Goal: Information Seeking & Learning: Learn about a topic

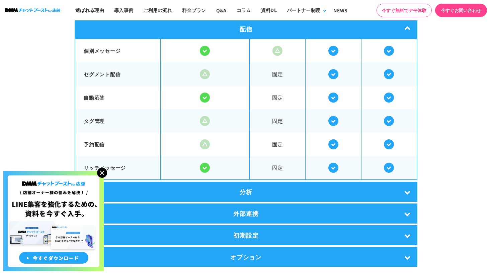
scroll to position [1140, 0]
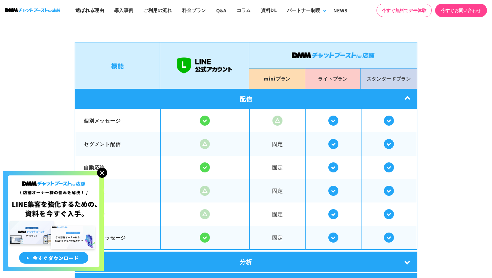
click at [241, 97] on div "配信" at bounding box center [246, 99] width 343 height 20
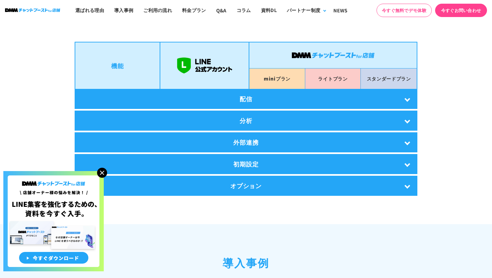
click at [241, 97] on div "配信" at bounding box center [246, 99] width 343 height 20
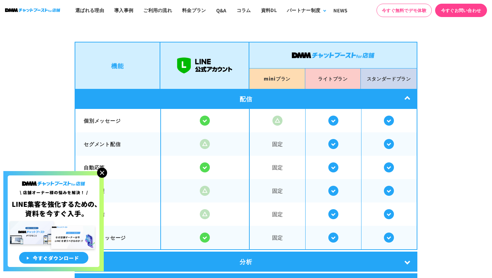
click at [241, 98] on div "配信" at bounding box center [246, 99] width 343 height 20
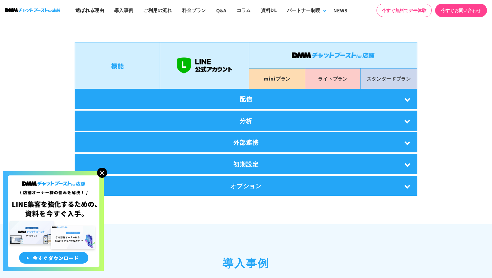
click at [251, 118] on div "分析" at bounding box center [246, 121] width 343 height 20
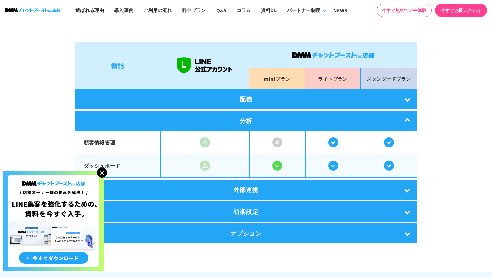
click at [251, 118] on div "分析" at bounding box center [246, 121] width 343 height 20
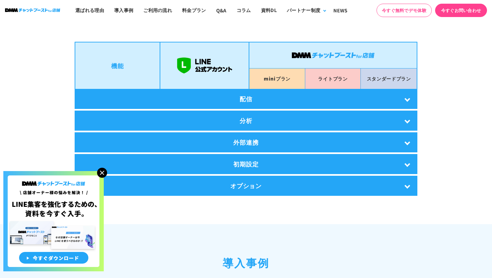
click at [248, 145] on div "外部連携" at bounding box center [246, 143] width 343 height 20
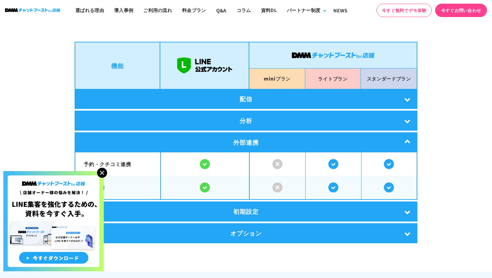
click at [248, 145] on div "外部連携" at bounding box center [246, 143] width 343 height 20
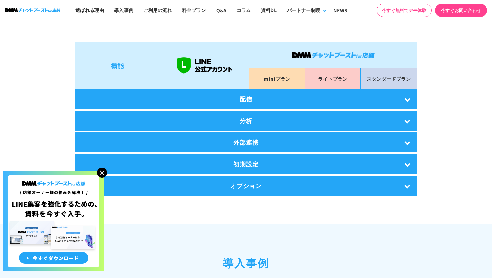
click at [247, 161] on div "初期設定" at bounding box center [246, 164] width 343 height 20
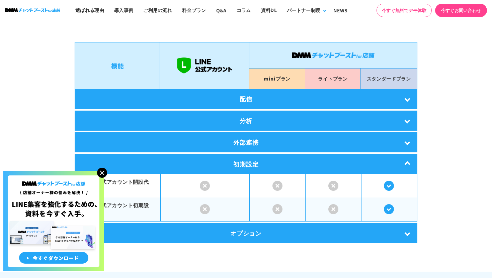
click at [247, 161] on div "初期設定" at bounding box center [246, 164] width 343 height 20
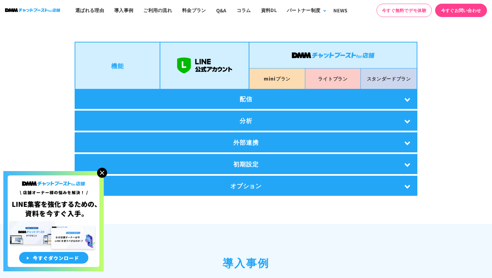
click at [245, 194] on section "LINE公式アカウントとの比較 DMMチャットブーストfor店舗は LINE公式アカウントの拡張機能です。 店舗オーナー様のLINEでの顧客対応を より便利に…" at bounding box center [246, 81] width 492 height 286
click at [246, 187] on div "オプション" at bounding box center [246, 186] width 343 height 20
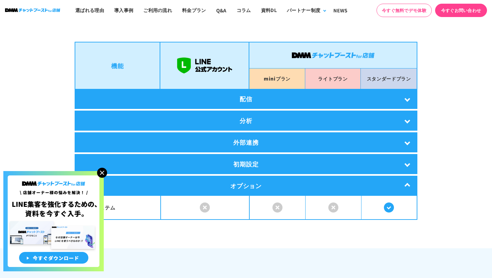
click at [246, 187] on div "オプション" at bounding box center [246, 186] width 343 height 20
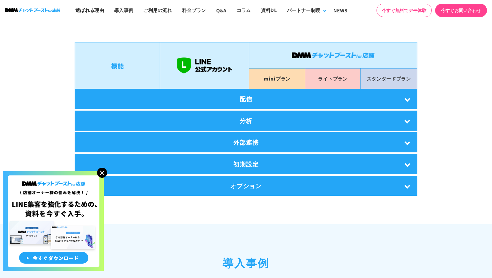
click at [103, 174] on img at bounding box center [102, 173] width 10 height 10
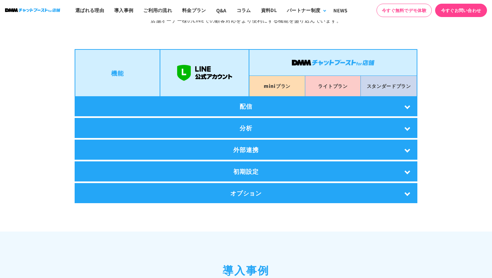
scroll to position [1117, 0]
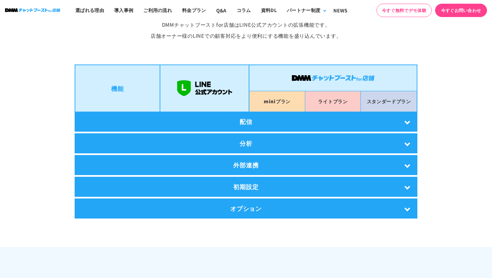
click at [281, 103] on p "mini プラン" at bounding box center [277, 101] width 27 height 10
click at [269, 118] on div "配信" at bounding box center [246, 122] width 343 height 20
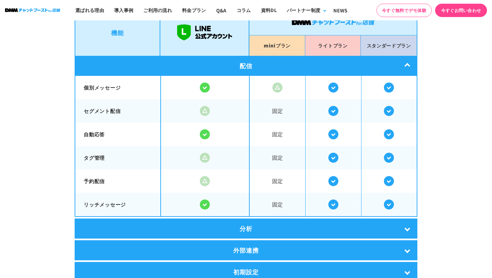
scroll to position [1250, 0]
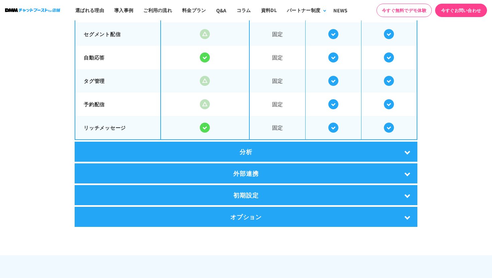
click at [268, 144] on div "分析" at bounding box center [246, 152] width 343 height 20
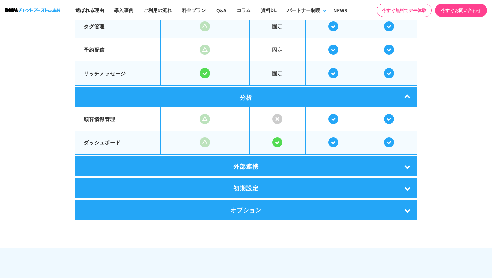
click at [265, 165] on div "外部連携" at bounding box center [246, 167] width 343 height 20
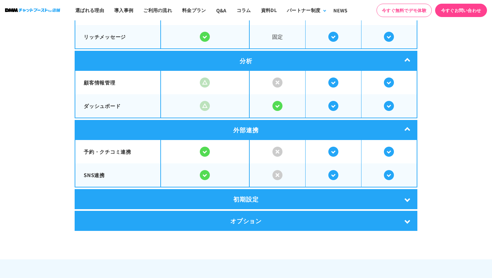
scroll to position [1367, 0]
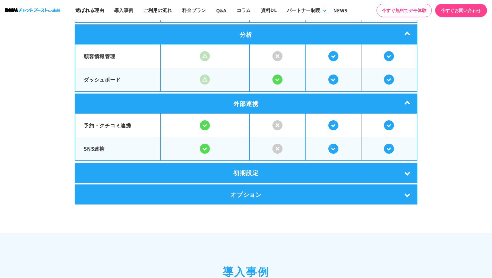
click at [265, 165] on div "初期設定" at bounding box center [246, 173] width 343 height 20
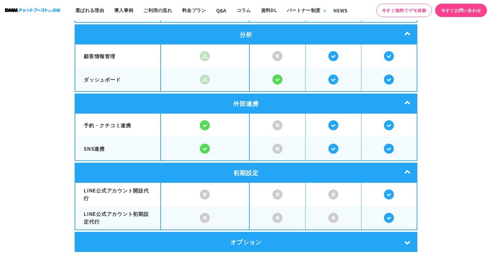
scroll to position [1409, 0]
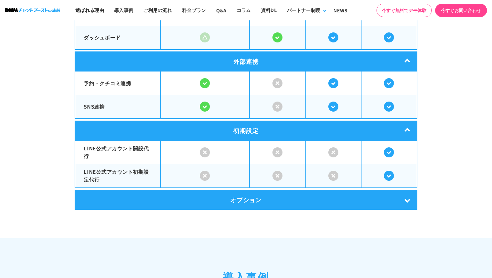
click at [264, 190] on div "オプション" at bounding box center [246, 200] width 343 height 20
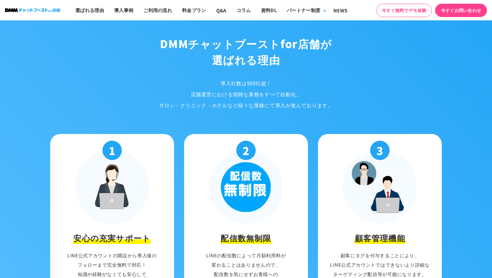
scroll to position [620, 0]
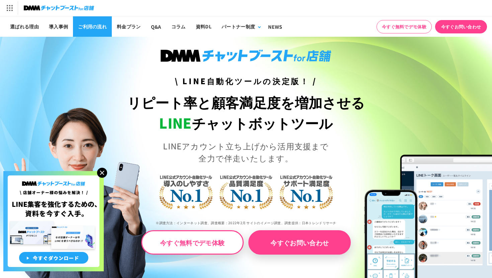
click at [98, 26] on link "ご利用の流れ" at bounding box center [92, 26] width 39 height 20
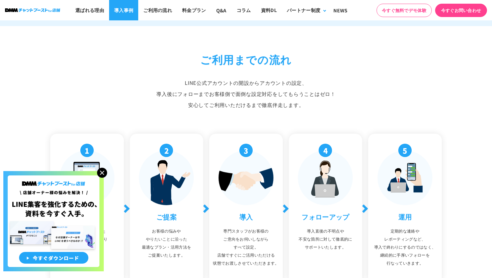
click at [126, 8] on link "導入事例" at bounding box center [123, 10] width 29 height 20
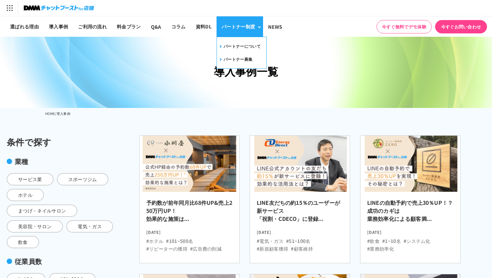
click at [246, 23] on div "パートナー制度" at bounding box center [238, 26] width 33 height 7
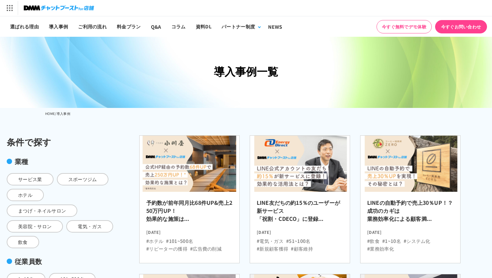
scroll to position [3, 0]
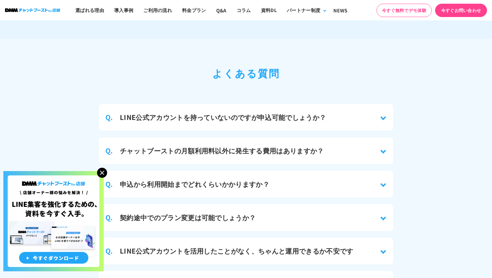
scroll to position [2732, 0]
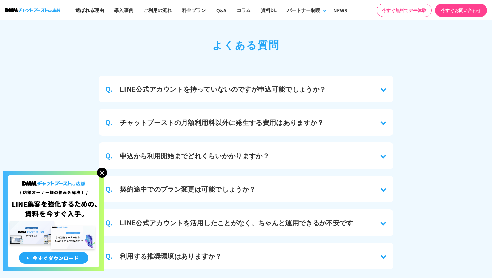
click at [105, 172] on img at bounding box center [102, 173] width 10 height 10
click at [180, 122] on h3 "チャットブーストの月額利用料以外に発生する費用はありますか？" at bounding box center [222, 122] width 204 height 10
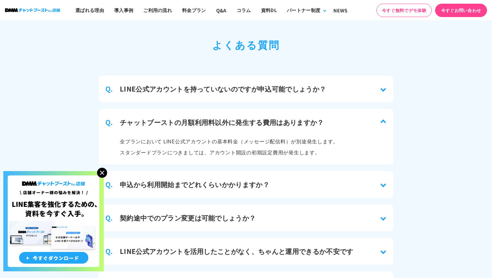
click at [180, 122] on h3 "チャットブーストの月額利用料以外に発生する費用はありますか？" at bounding box center [222, 122] width 204 height 10
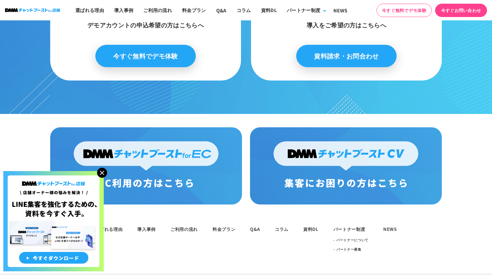
scroll to position [3468, 0]
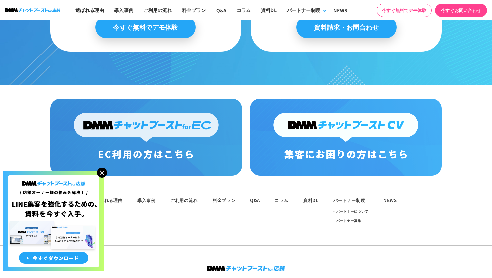
click at [351, 140] on img at bounding box center [346, 137] width 192 height 77
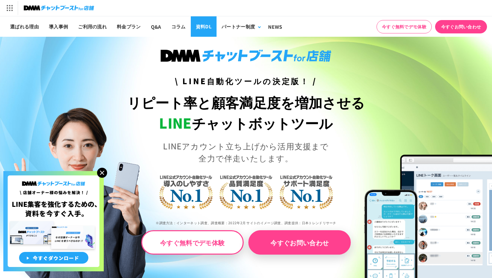
click at [200, 27] on link "資料DL" at bounding box center [204, 26] width 26 height 20
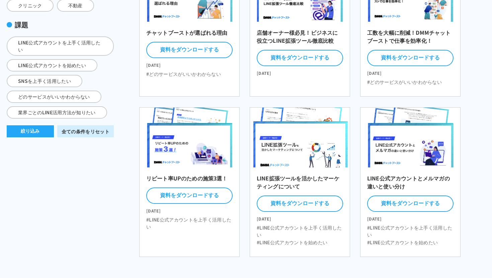
scroll to position [164, 0]
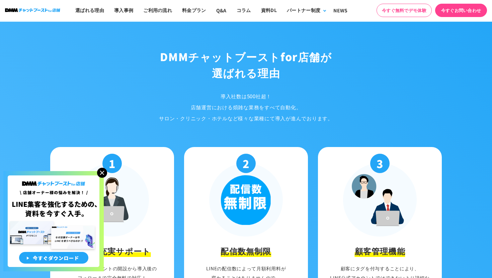
scroll to position [617, 0]
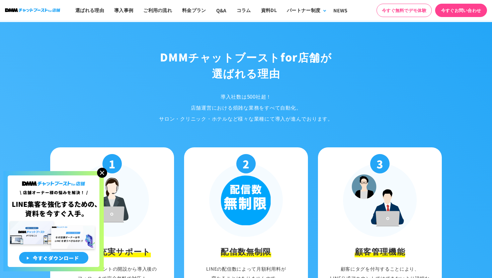
click at [101, 174] on img at bounding box center [102, 173] width 10 height 10
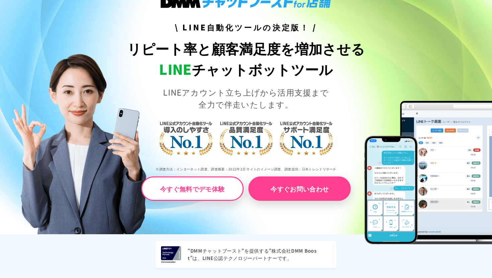
scroll to position [0, 0]
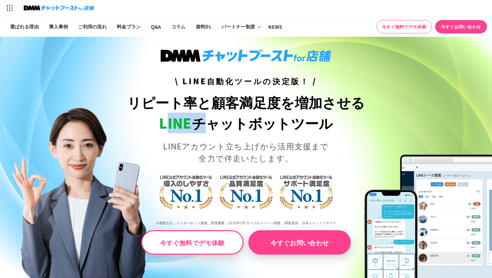
drag, startPoint x: 165, startPoint y: 122, endPoint x: 208, endPoint y: 124, distance: 43.5
click at [208, 124] on h1 "リピート率と顧客満足度を増加させる LINE チャットボットツール" at bounding box center [246, 112] width 246 height 41
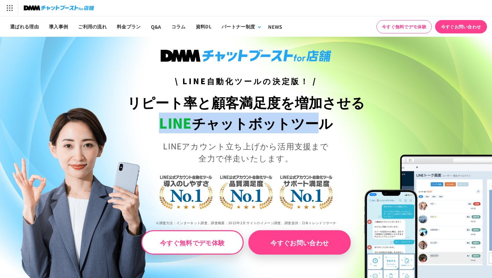
drag, startPoint x: 161, startPoint y: 123, endPoint x: 320, endPoint y: 126, distance: 159.0
click at [320, 126] on h1 "リピート率と顧客満足度を増加させる LINE チャットボットツール" at bounding box center [246, 112] width 246 height 41
drag, startPoint x: 329, startPoint y: 126, endPoint x: 198, endPoint y: 126, distance: 130.2
click at [198, 126] on h1 "リピート率と顧客満足度を増加させる LINE チャットボットツール" at bounding box center [246, 112] width 246 height 41
drag, startPoint x: 162, startPoint y: 124, endPoint x: 355, endPoint y: 118, distance: 193.2
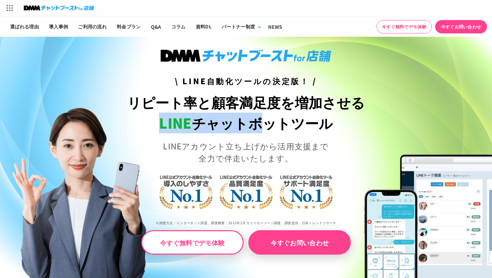
click at [351, 118] on h1 "リピート率と顧客満足度を増加させる LINE チャットボットツール" at bounding box center [246, 112] width 246 height 41
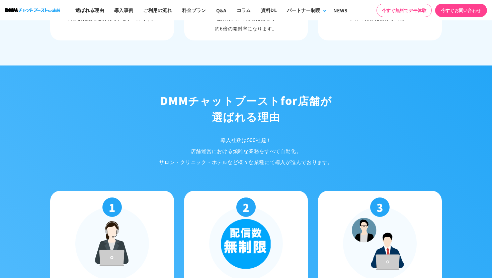
scroll to position [616, 0]
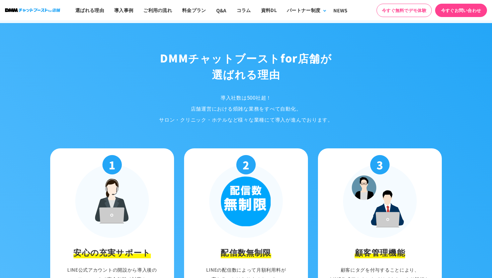
drag, startPoint x: 159, startPoint y: 59, endPoint x: 186, endPoint y: 59, distance: 27.4
click at [186, 59] on h2 "DMMチャットブースト for店舗が 選ばれる理由" at bounding box center [246, 66] width 402 height 32
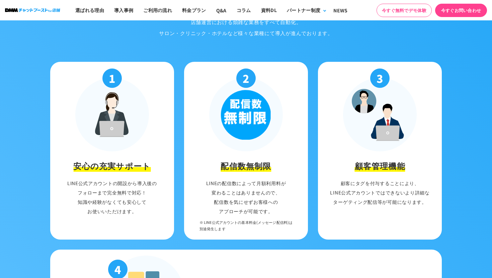
scroll to position [726, 0]
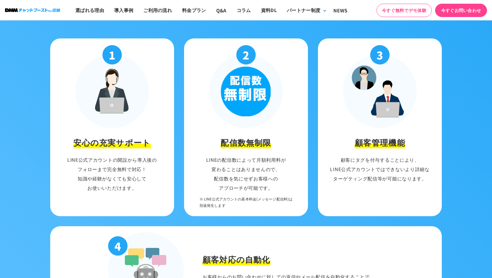
drag, startPoint x: 354, startPoint y: 143, endPoint x: 401, endPoint y: 143, distance: 46.8
click at [401, 143] on li "3 顧客管理機能 顧客にタグを付与することにより、 LINE公式アカウントではできないより詳細な ターゲティング配信等が可能になります。" at bounding box center [380, 127] width 124 height 178
drag, startPoint x: 403, startPoint y: 143, endPoint x: 360, endPoint y: 142, distance: 43.2
click at [360, 143] on h3 "顧客管理機能" at bounding box center [380, 143] width 51 height 12
click at [352, 142] on li "3 顧客管理機能 顧客にタグを付与することにより、 LINE公式アカウントではできないより詳細な ターゲティング配信等が可能になります。" at bounding box center [380, 127] width 124 height 178
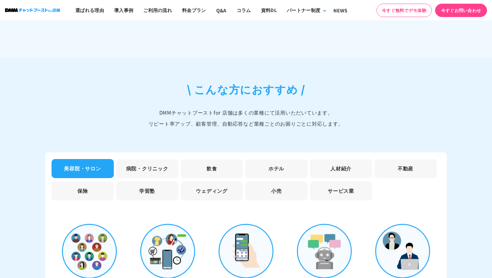
scroll to position [1910, 0]
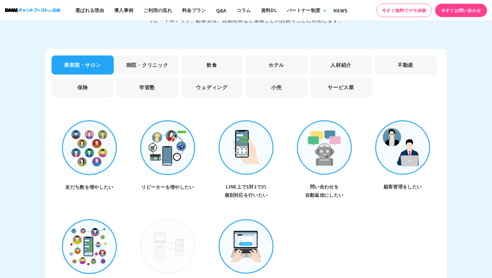
click at [221, 108] on div "美容院・サロン 病院・クリニック 飲食 ホテル 人材紹介 不動産 保険 学習塾 ウェディング 小売 サービス業 友だち数を増やしたい リピーターを増やしたい …" at bounding box center [246, 187] width 402 height 277
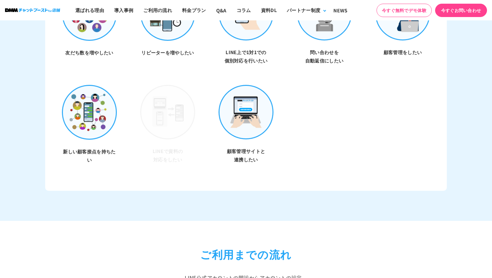
scroll to position [2048, 0]
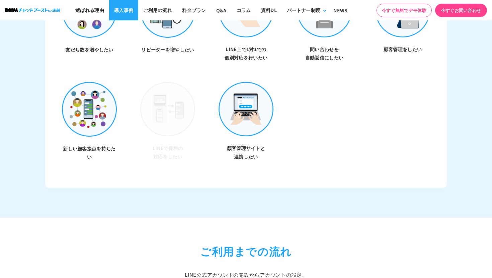
click at [131, 15] on link "導入事例" at bounding box center [123, 10] width 29 height 20
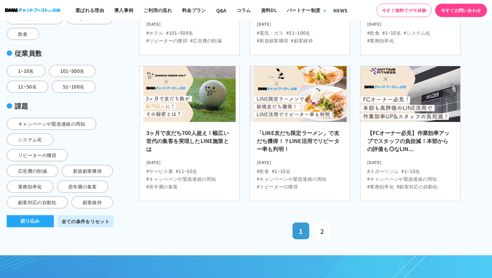
scroll to position [210, 0]
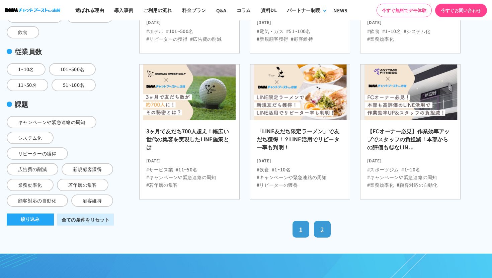
click at [321, 221] on link "2" at bounding box center [322, 229] width 17 height 17
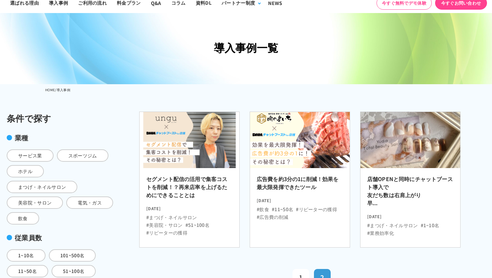
scroll to position [23, 0]
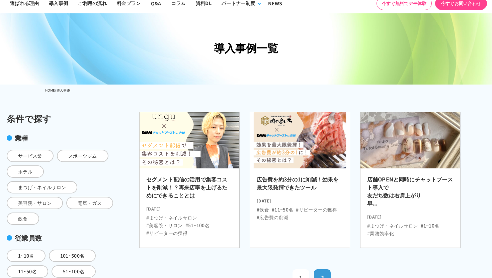
click at [217, 152] on img at bounding box center [190, 141] width 110 height 62
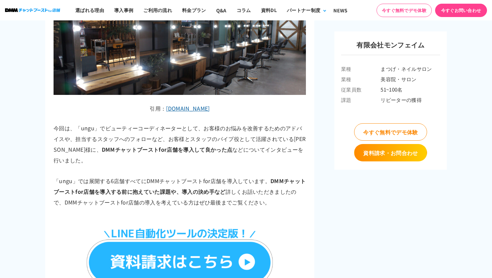
scroll to position [427, 0]
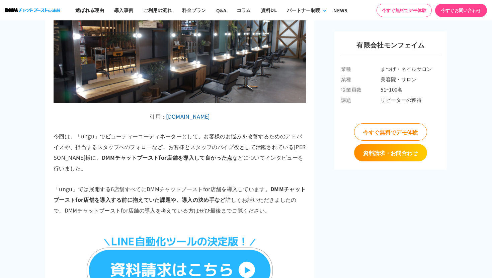
click at [199, 112] on link "[DOMAIN_NAME]" at bounding box center [188, 116] width 44 height 8
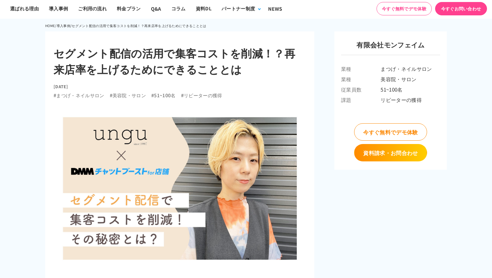
scroll to position [0, 0]
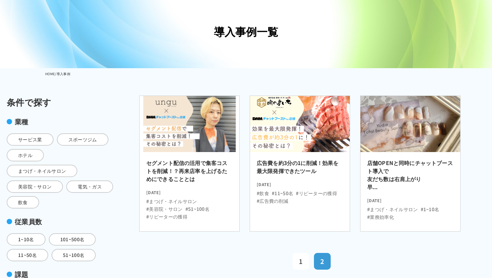
click at [294, 143] on img at bounding box center [300, 124] width 110 height 62
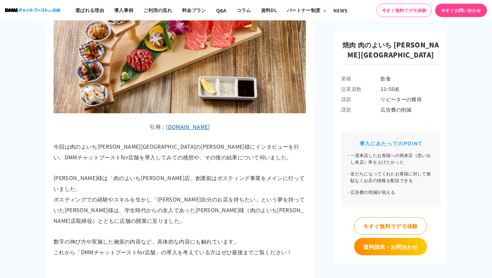
scroll to position [397, 0]
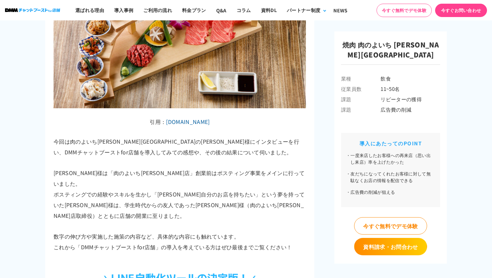
click at [204, 123] on link "nikunoyoichi.co.jp" at bounding box center [188, 122] width 44 height 8
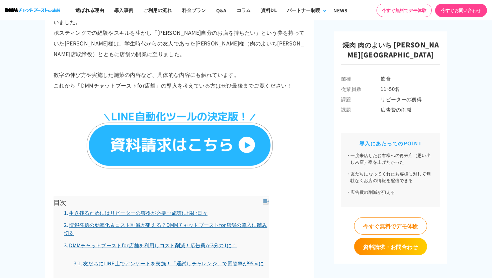
scroll to position [563, 0]
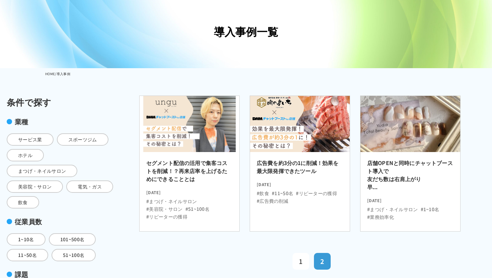
scroll to position [23, 0]
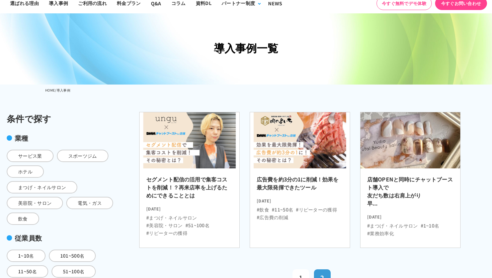
click at [406, 175] on h2 "店舗OPENと同時にチャットブースト導入で 友だち数は右肩上がり 早..." at bounding box center [410, 193] width 86 height 36
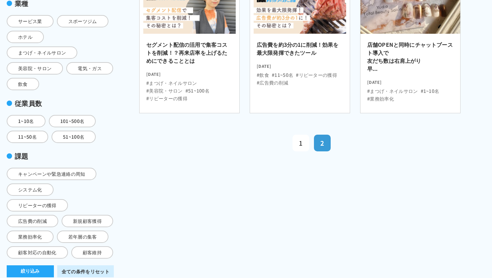
scroll to position [161, 0]
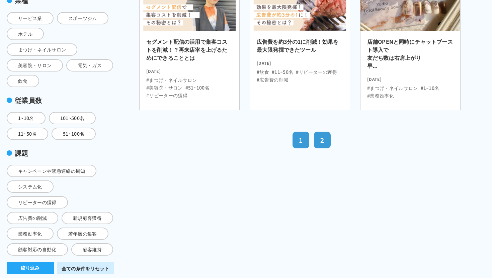
click at [294, 140] on link "1" at bounding box center [300, 140] width 17 height 17
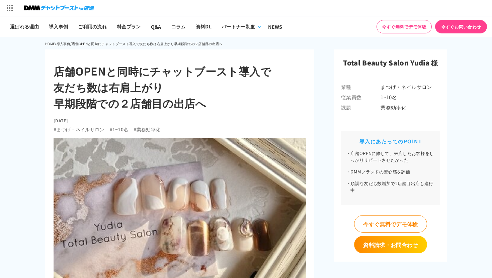
scroll to position [3, 0]
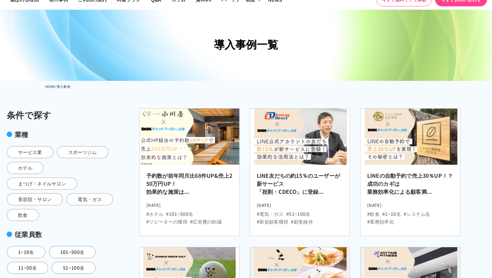
scroll to position [26, 0]
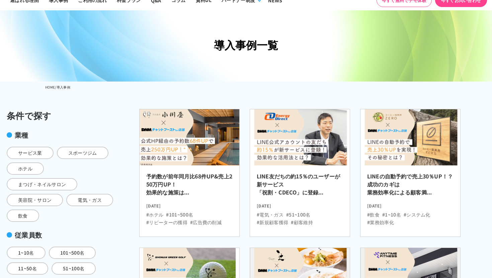
click at [174, 177] on h2 "予約数が前年同月比68件UP&売上250万円UP！ 効果的な施策は..." at bounding box center [189, 186] width 86 height 28
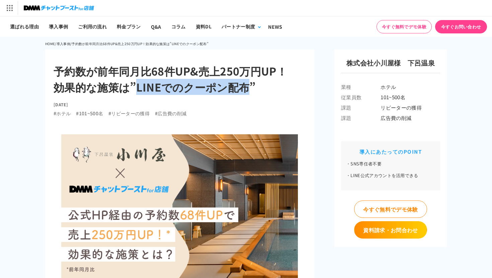
drag, startPoint x: 137, startPoint y: 88, endPoint x: 244, endPoint y: 90, distance: 107.4
click at [244, 90] on h1 "予約数が前年同月比68件UP&売上250万円UP！ 効果的な施策は”LINEでのクーポン配布”" at bounding box center [180, 79] width 252 height 32
